Goal: Entertainment & Leisure: Browse casually

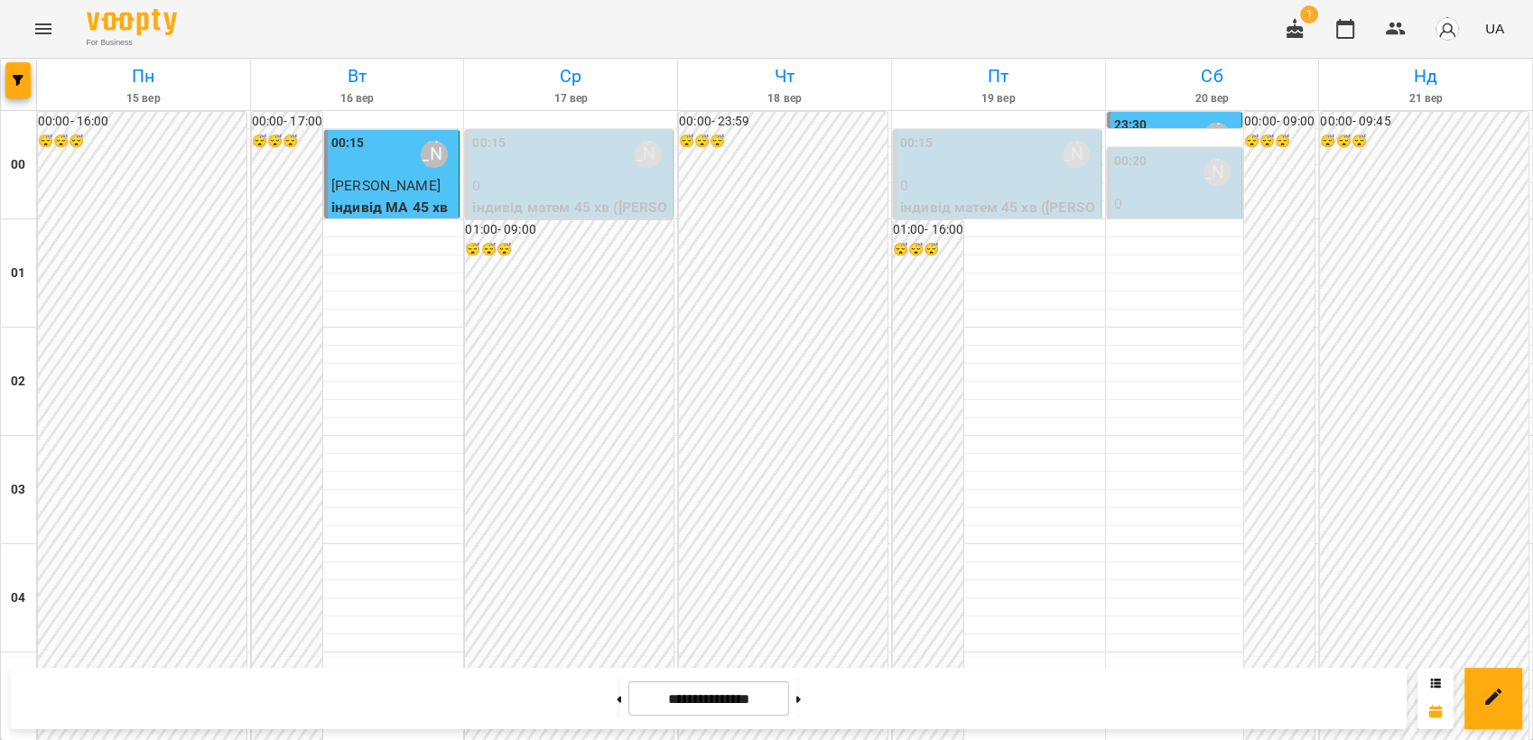
scroll to position [848, 0]
click at [52, 31] on icon "Menu" at bounding box center [44, 29] width 22 height 22
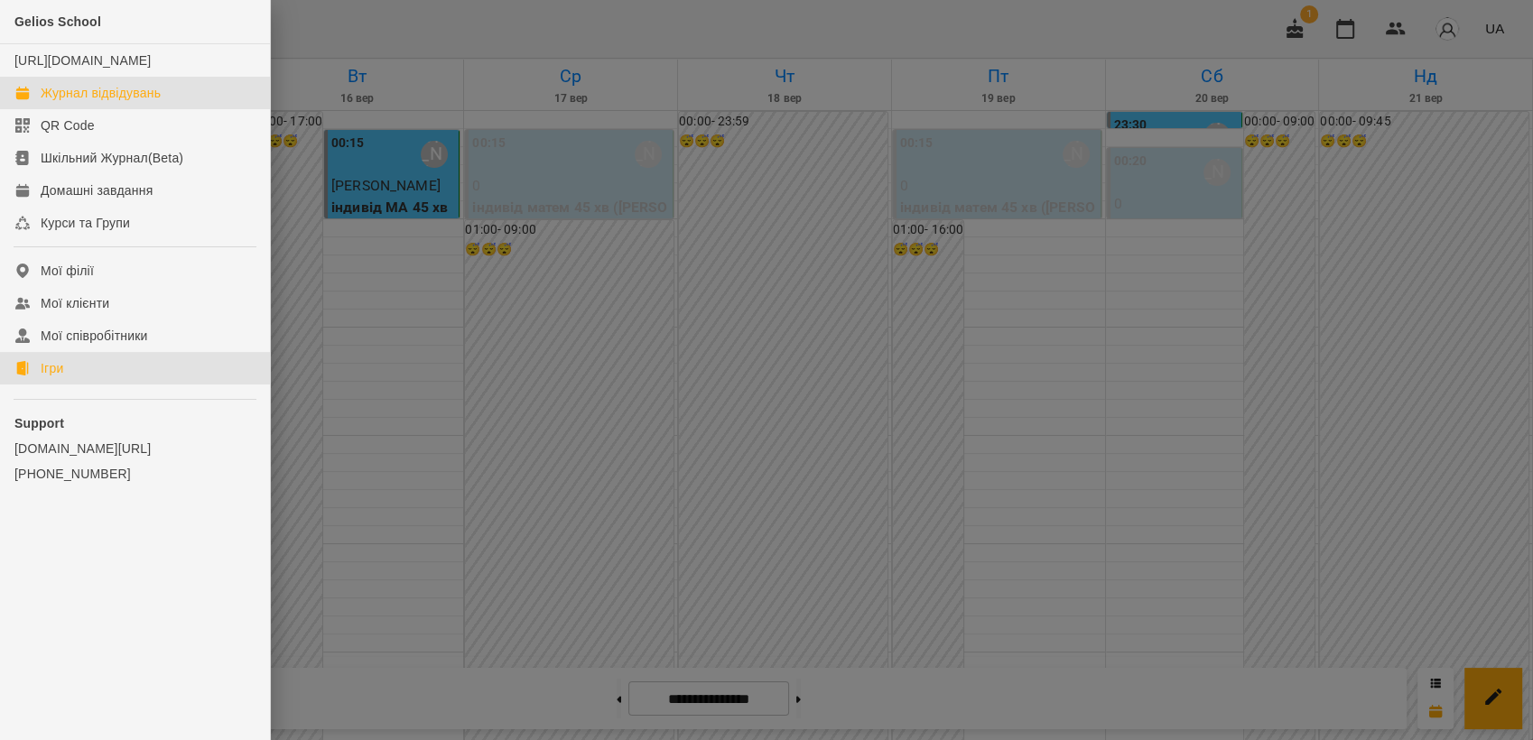
click at [94, 385] on link "Ігри" at bounding box center [135, 368] width 270 height 33
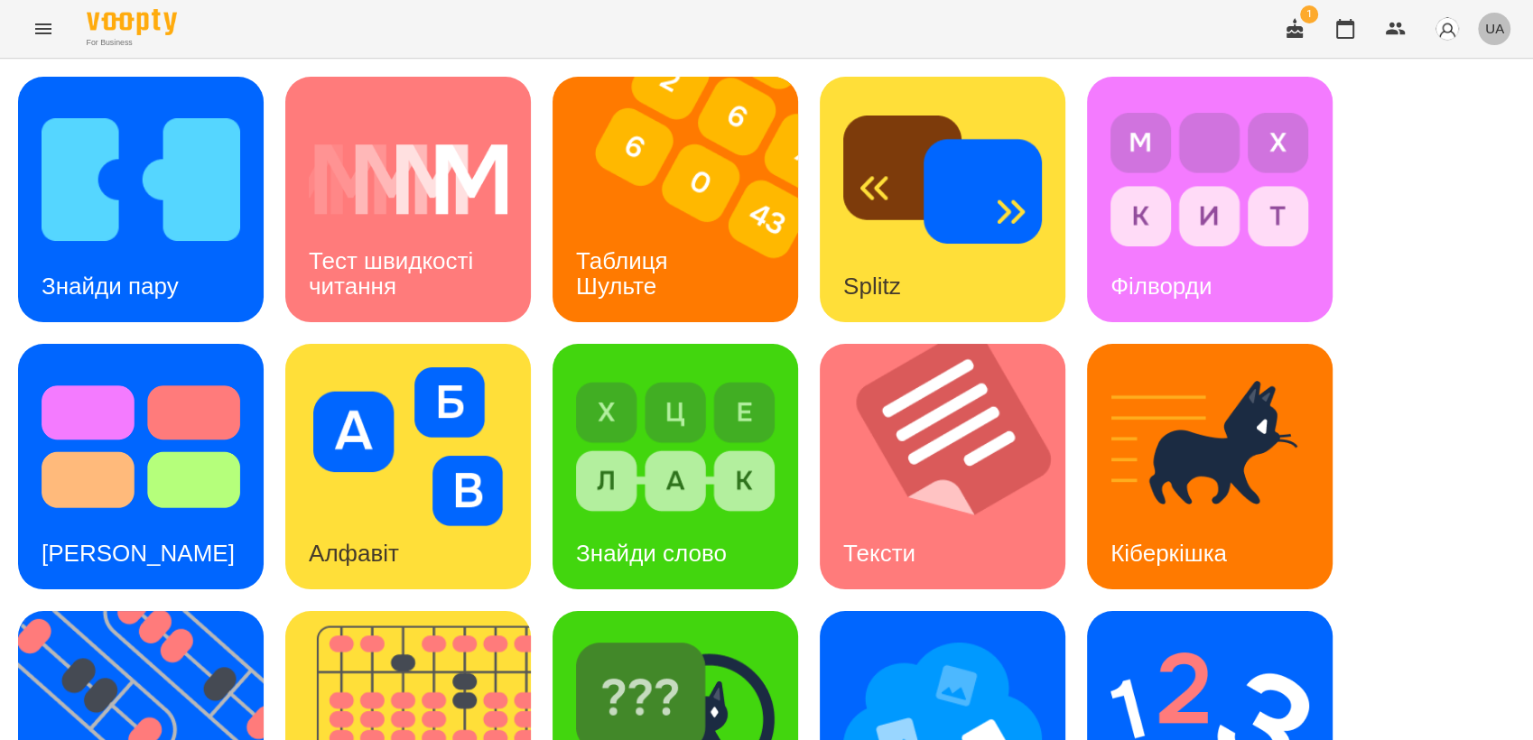
click at [1496, 23] on span "UA" at bounding box center [1494, 28] width 19 height 19
click at [1473, 141] on div "Русский" at bounding box center [1461, 134] width 92 height 33
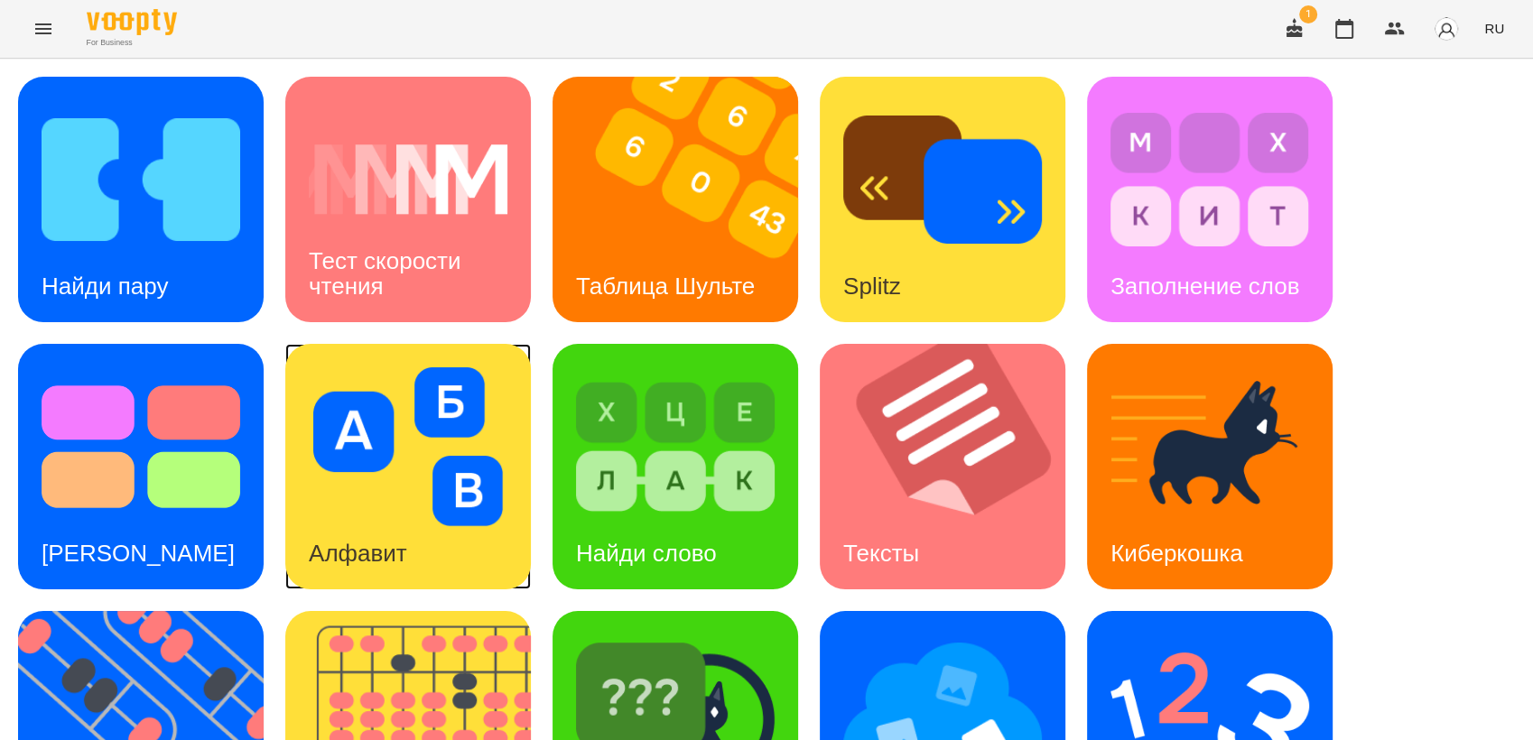
click at [425, 450] on img at bounding box center [408, 446] width 199 height 159
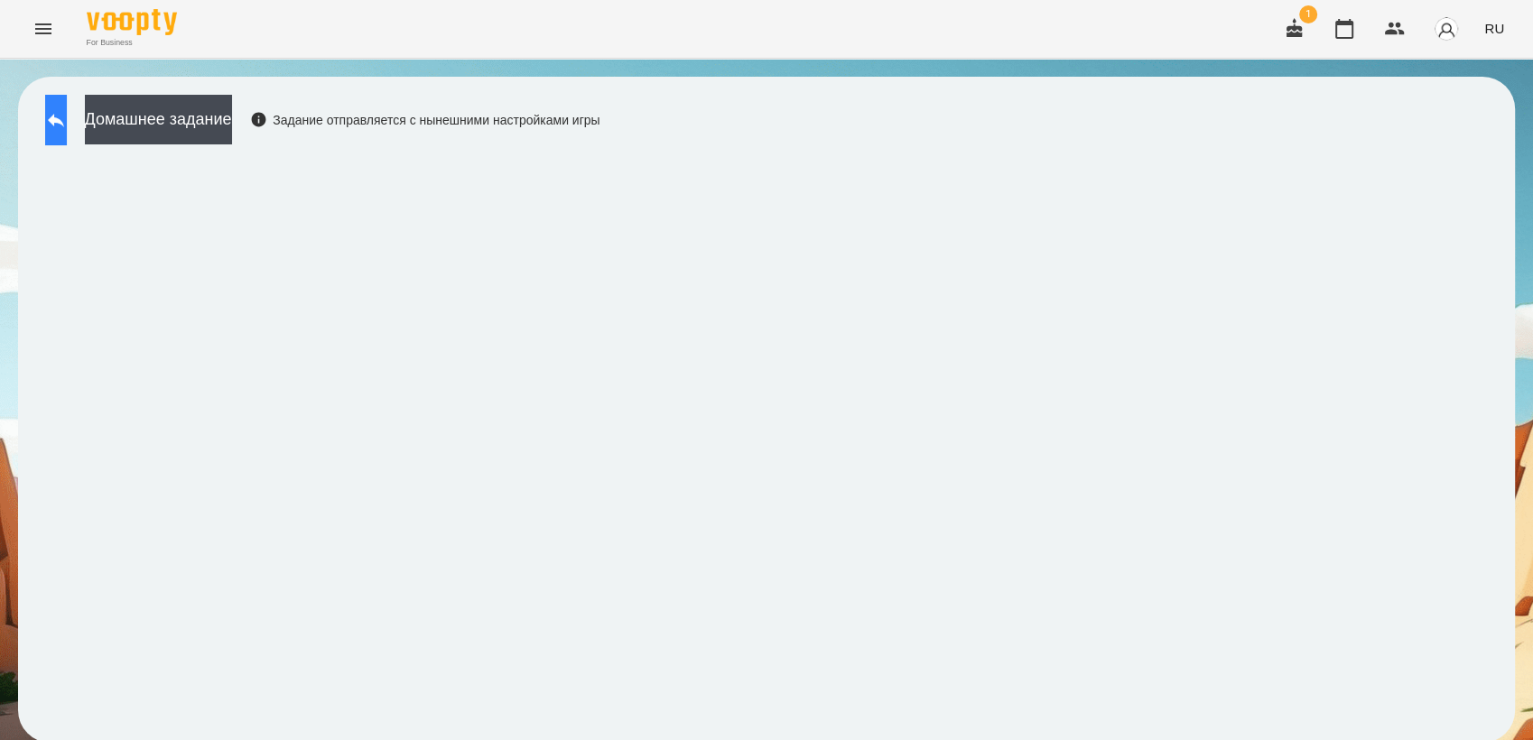
click at [67, 125] on button at bounding box center [56, 120] width 22 height 51
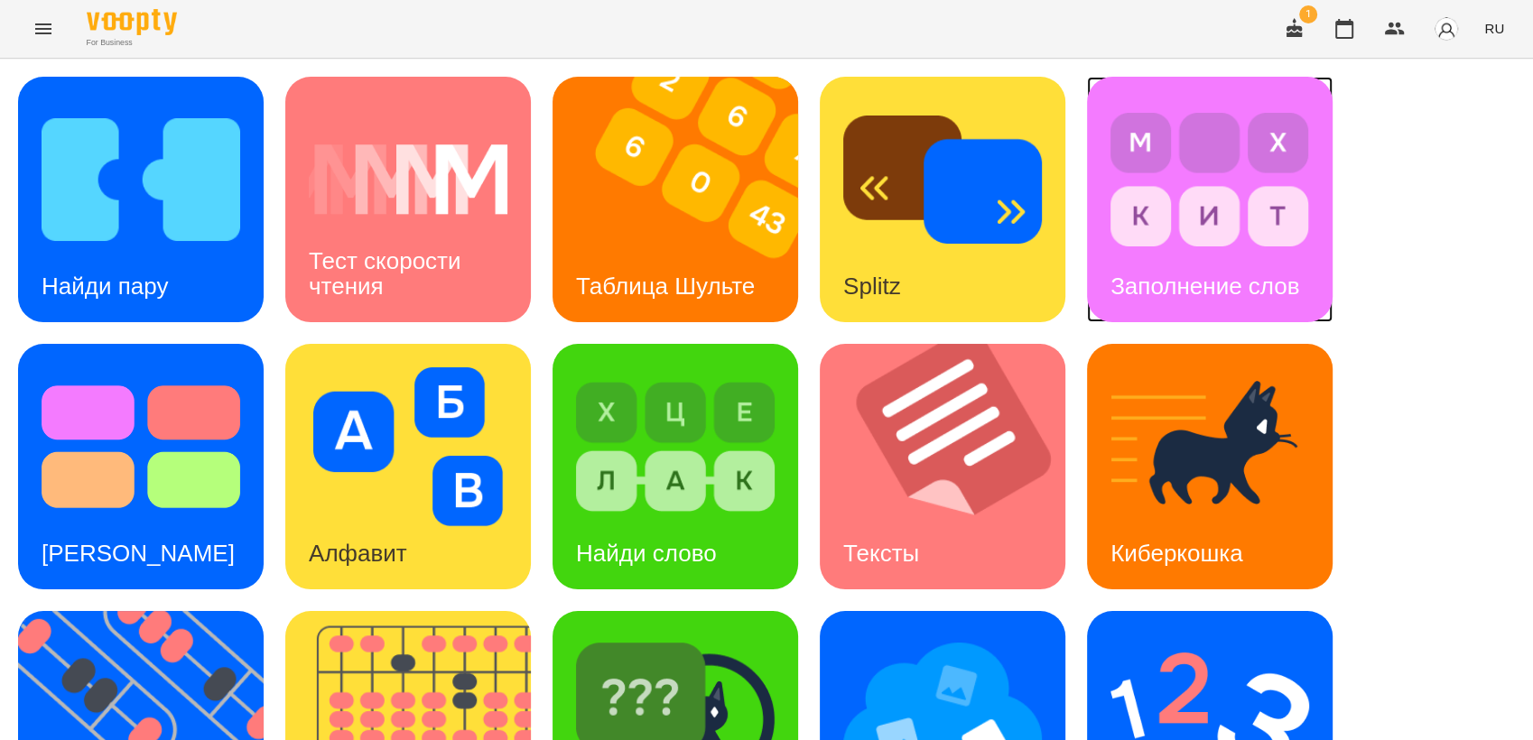
click at [1159, 207] on img at bounding box center [1209, 179] width 199 height 159
